Goal: Task Accomplishment & Management: Complete application form

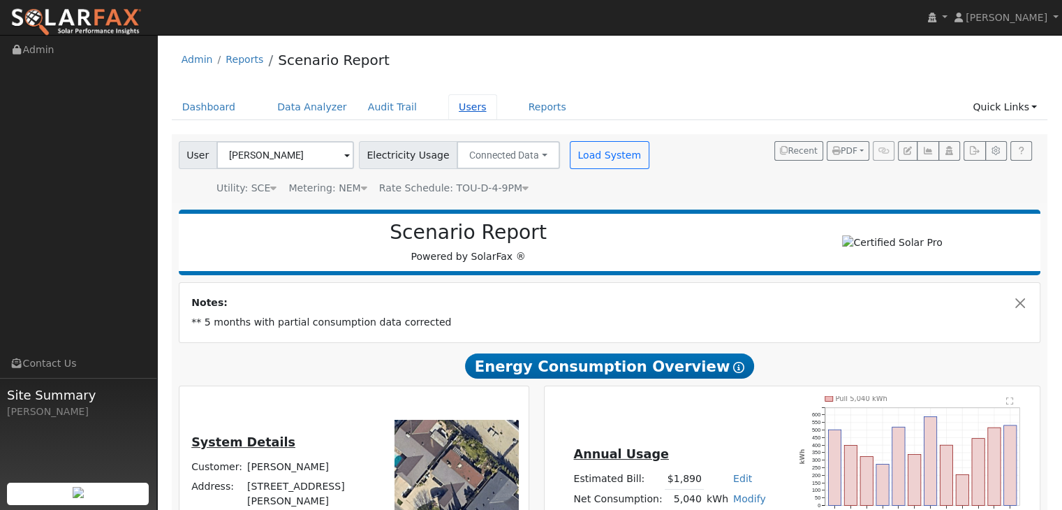
click at [448, 100] on link "Users" at bounding box center [472, 107] width 49 height 26
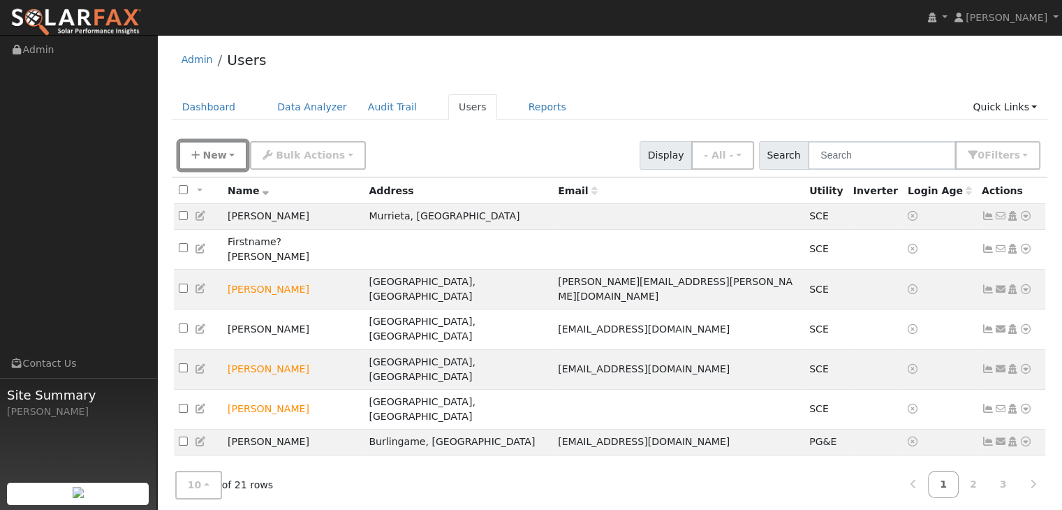
click at [215, 154] on span "New" at bounding box center [215, 154] width 24 height 11
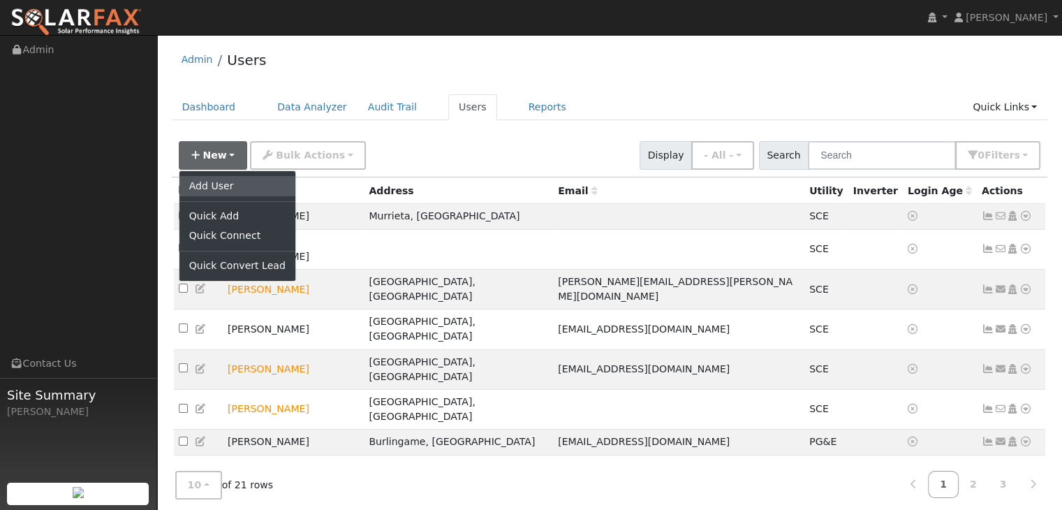
click at [215, 184] on link "Add User" at bounding box center [238, 186] width 116 height 20
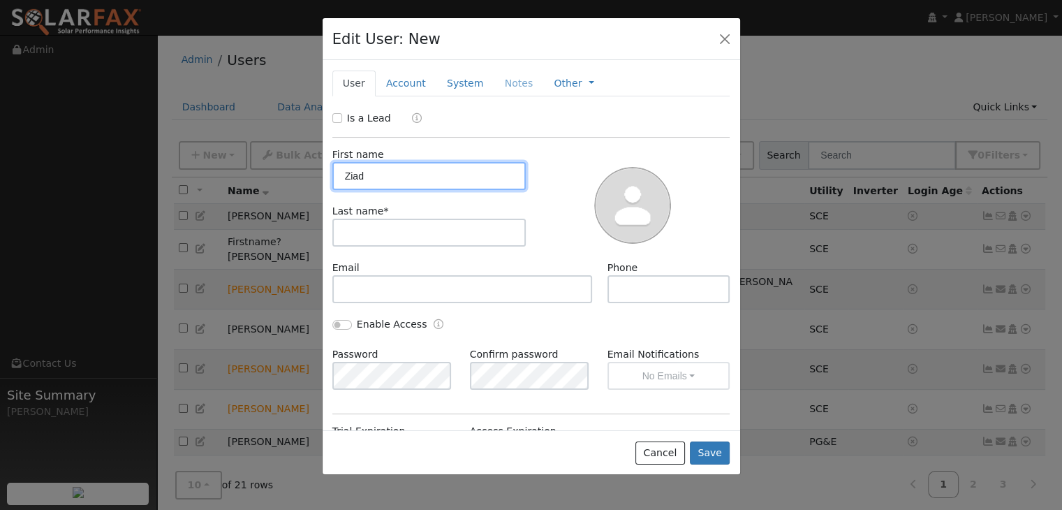
type input "Ziad"
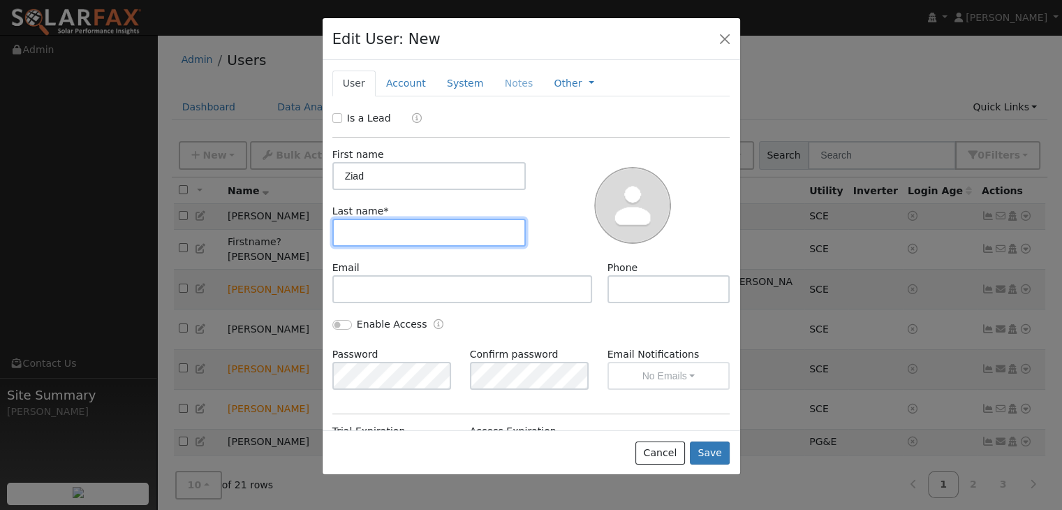
click at [352, 235] on input "text" at bounding box center [429, 233] width 194 height 28
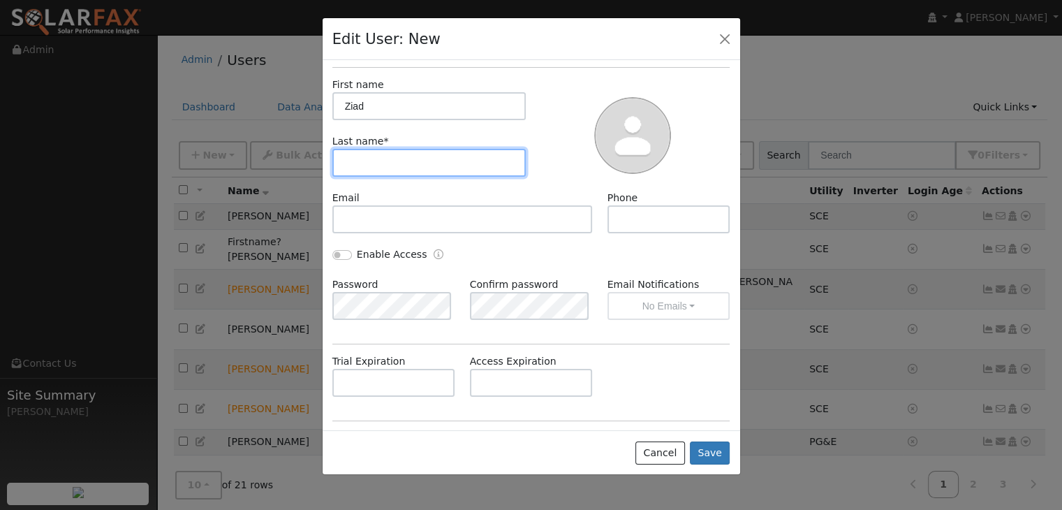
scroll to position [70, 0]
type input "Traieh"
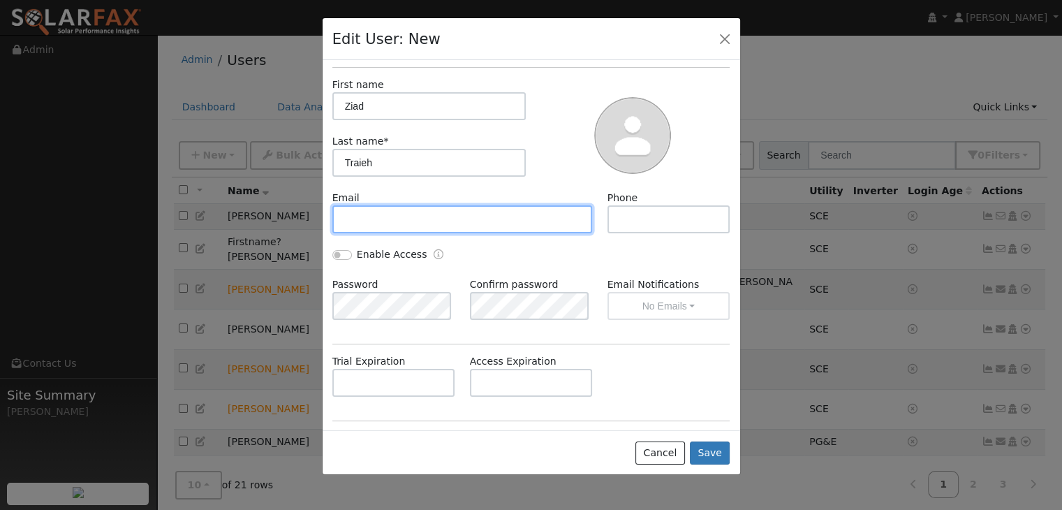
click at [347, 220] on input "text" at bounding box center [462, 219] width 261 height 28
paste input "ztraieh@gmail.com"
type input "ztraieh@gmail.com"
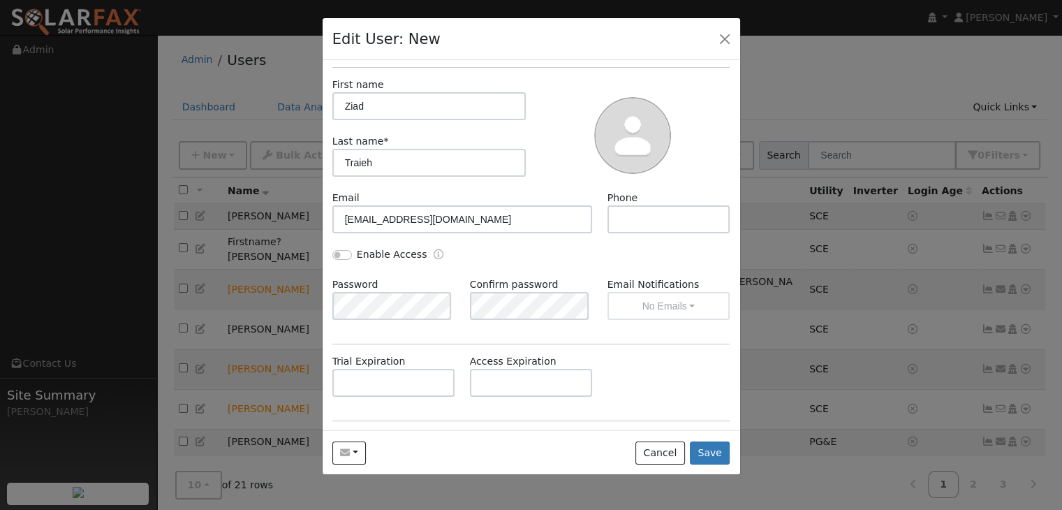
click at [553, 256] on div "Enable Access" at bounding box center [531, 262] width 413 height 30
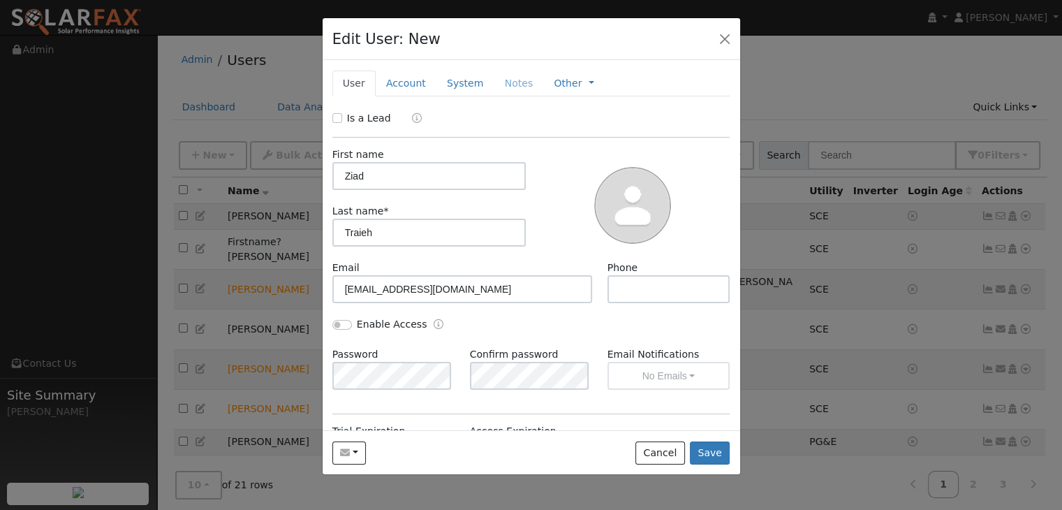
scroll to position [0, 0]
click at [396, 80] on link "Account" at bounding box center [406, 84] width 61 height 26
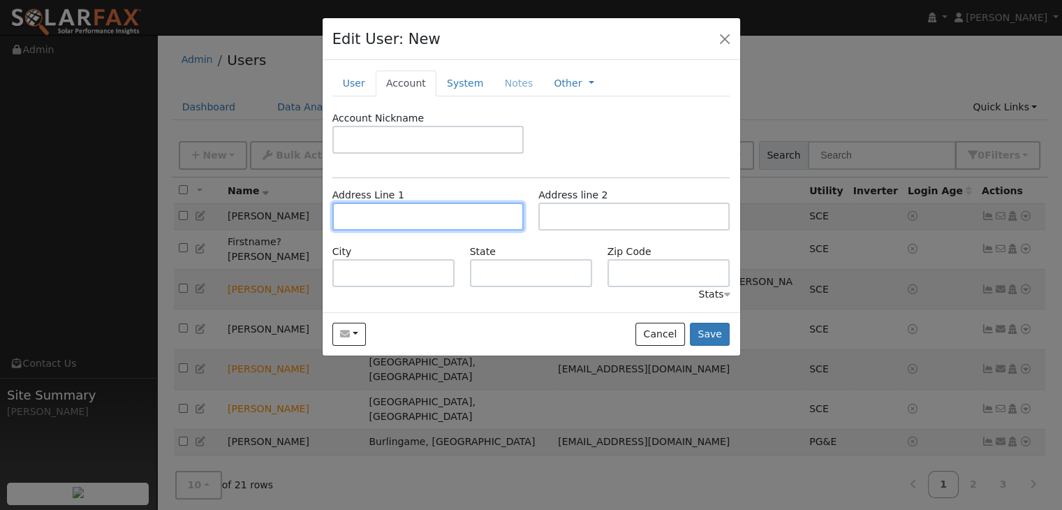
paste input "ztraieh@gmail.com"
type input "z"
paste input "24462 Corta Cresta D"
type input "24462 Corta Cresta Drive"
type input "Lake Forest"
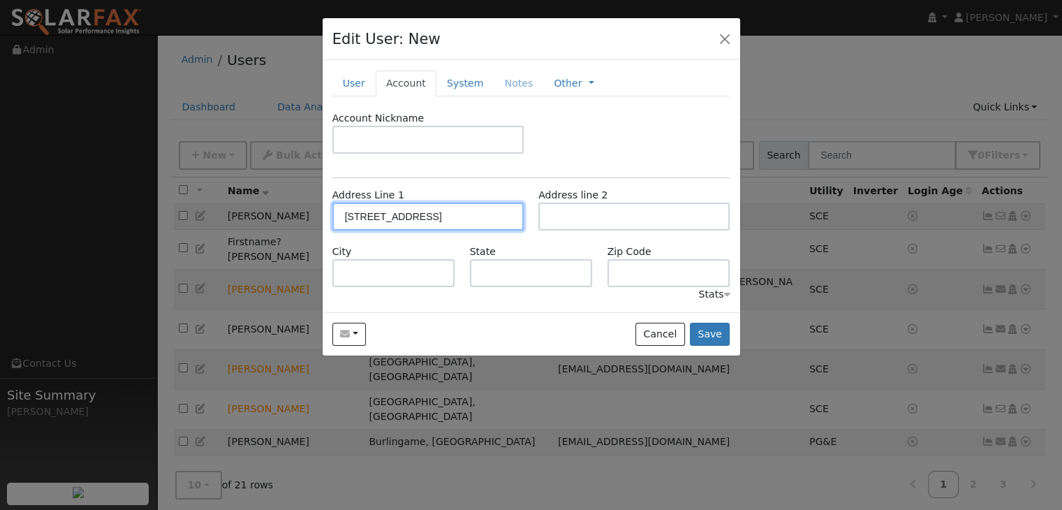
type input "CA"
type input "92630"
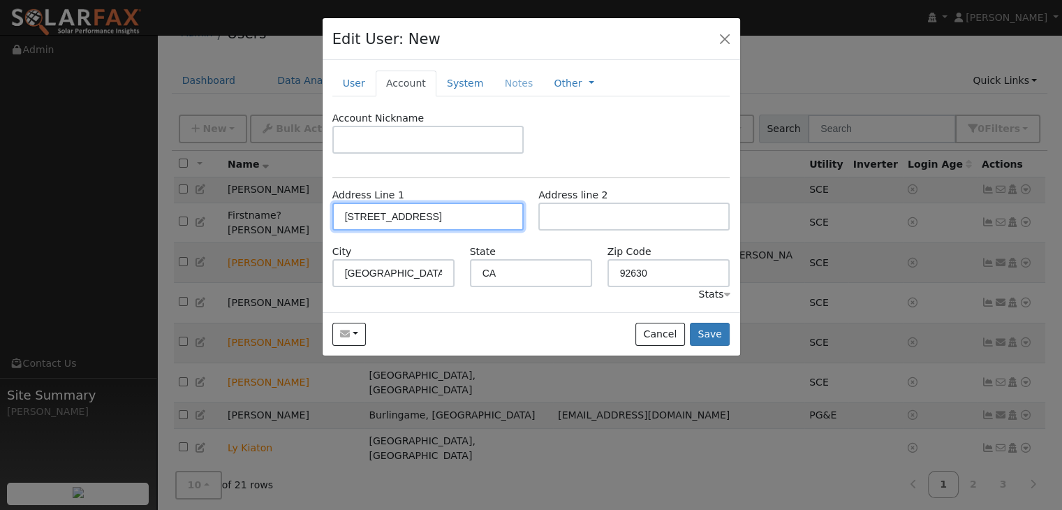
scroll to position [29, 0]
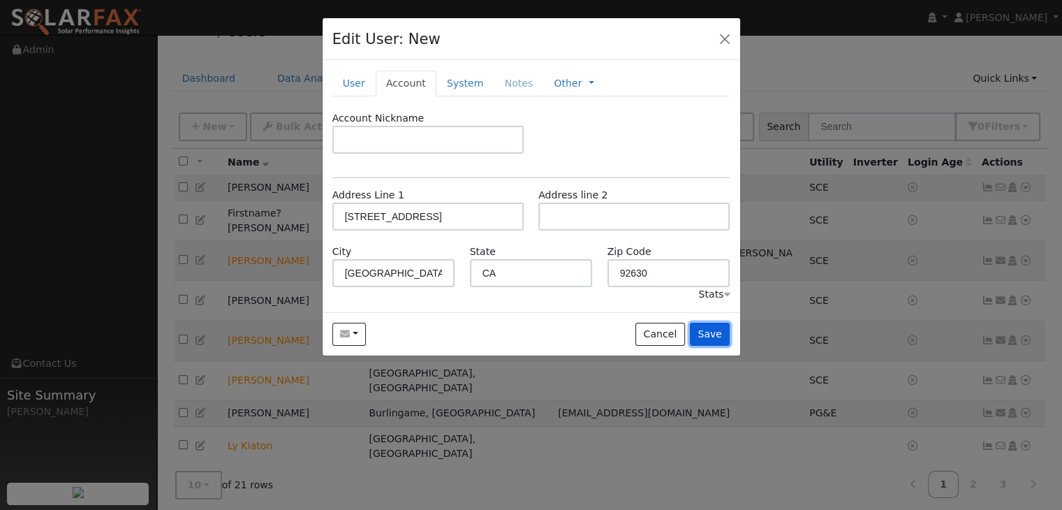
drag, startPoint x: 711, startPoint y: 328, endPoint x: 719, endPoint y: 325, distance: 8.0
click at [719, 325] on button "Save" at bounding box center [710, 335] width 41 height 24
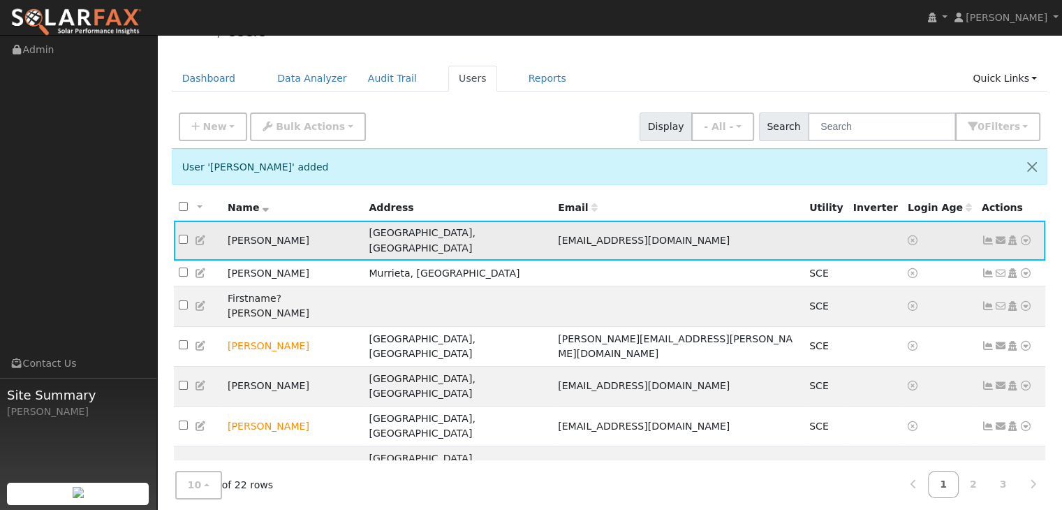
click at [1025, 235] on icon at bounding box center [1026, 240] width 13 height 10
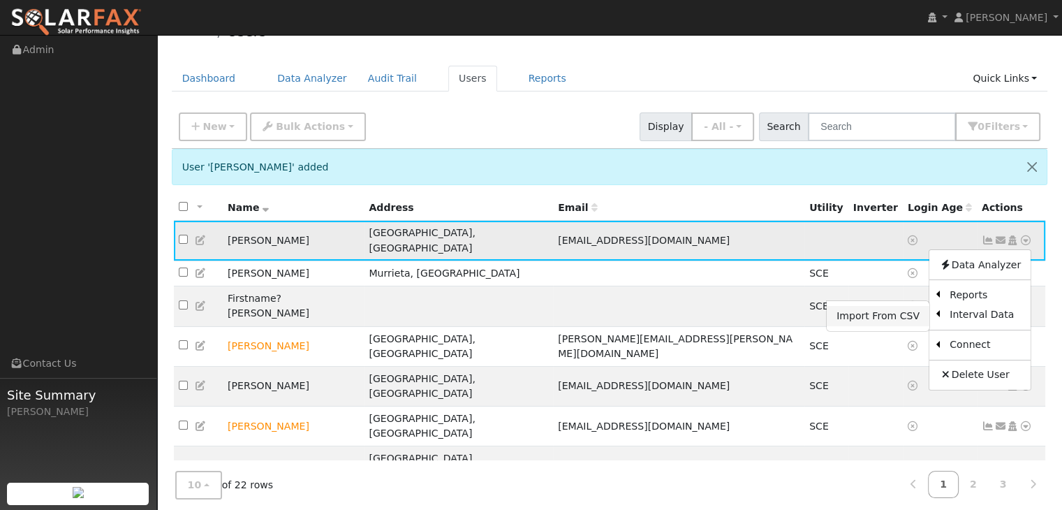
click at [888, 309] on link "Import From CSV" at bounding box center [878, 316] width 103 height 20
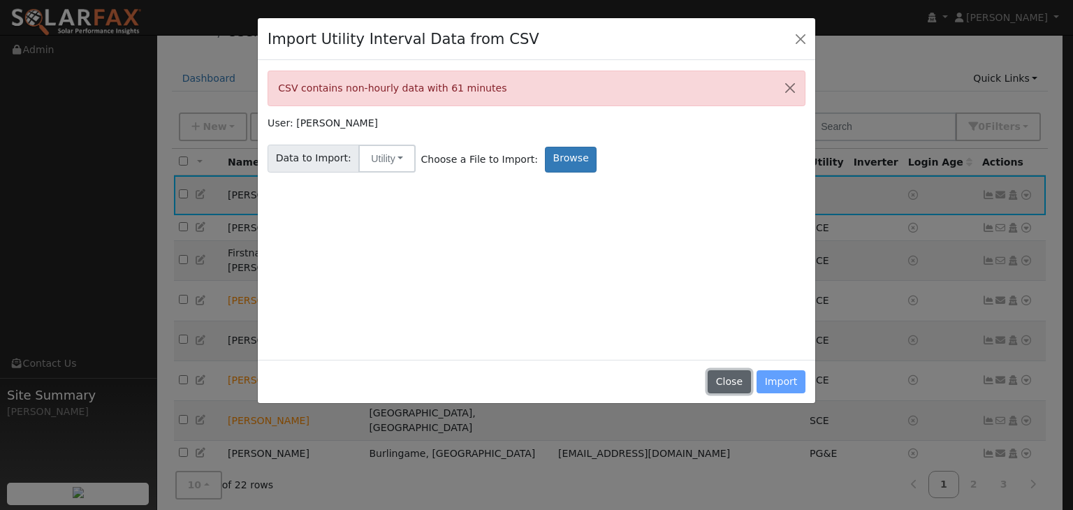
click at [717, 389] on button "Close" at bounding box center [729, 382] width 43 height 24
